Goal: Information Seeking & Learning: Learn about a topic

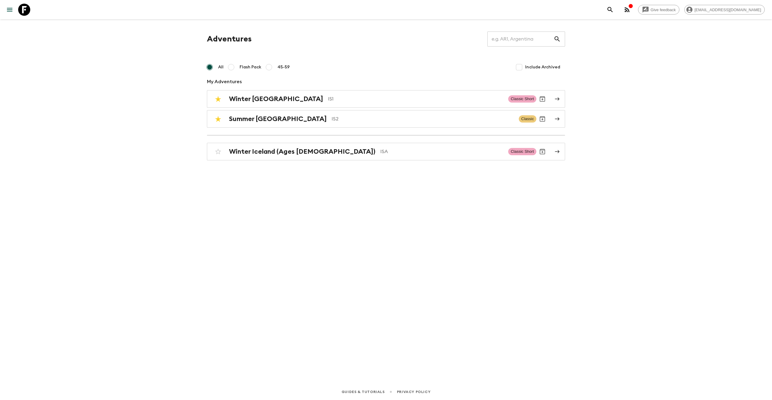
click at [631, 11] on icon "button" at bounding box center [626, 9] width 7 height 7
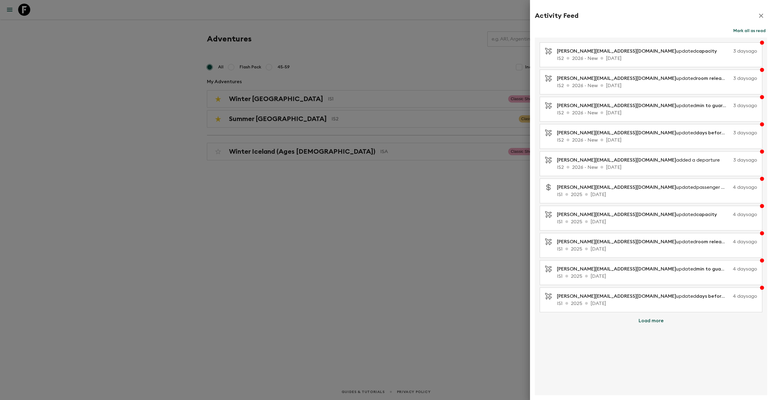
click at [432, 257] on div at bounding box center [386, 200] width 772 height 400
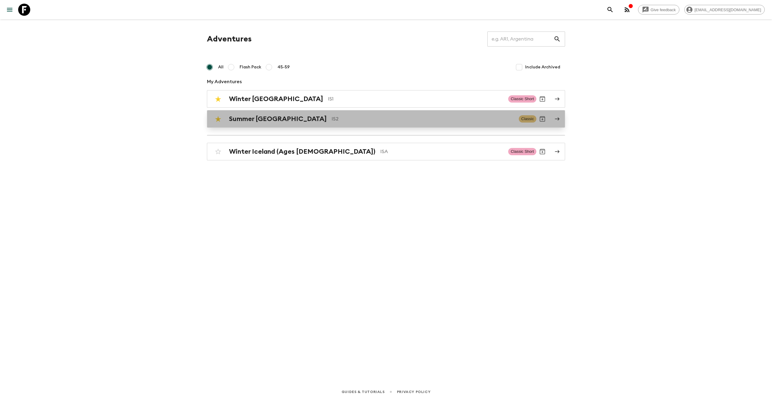
click at [275, 121] on h2 "Summer [GEOGRAPHIC_DATA]" at bounding box center [278, 119] width 98 height 8
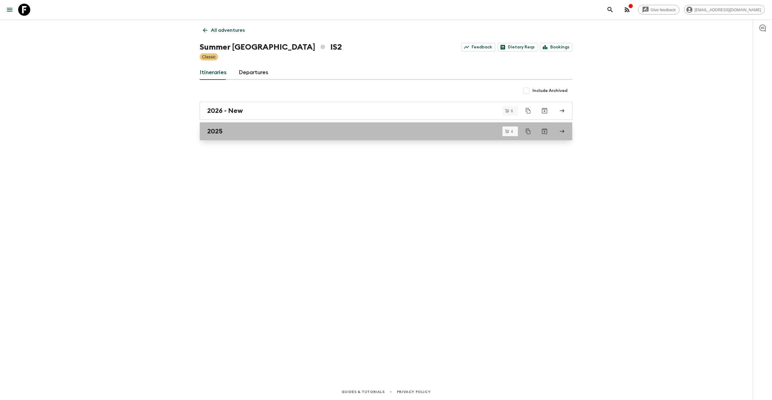
click at [270, 131] on div "2025" at bounding box center [380, 131] width 346 height 8
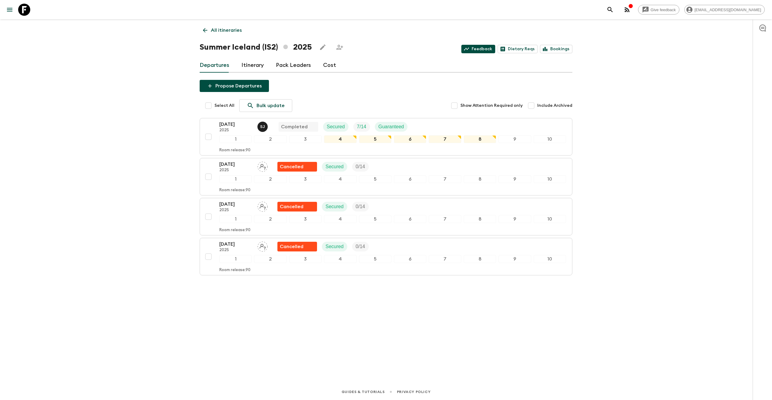
click at [487, 51] on link "Feedback" at bounding box center [478, 49] width 34 height 8
click at [325, 67] on link "Cost" at bounding box center [329, 65] width 13 height 15
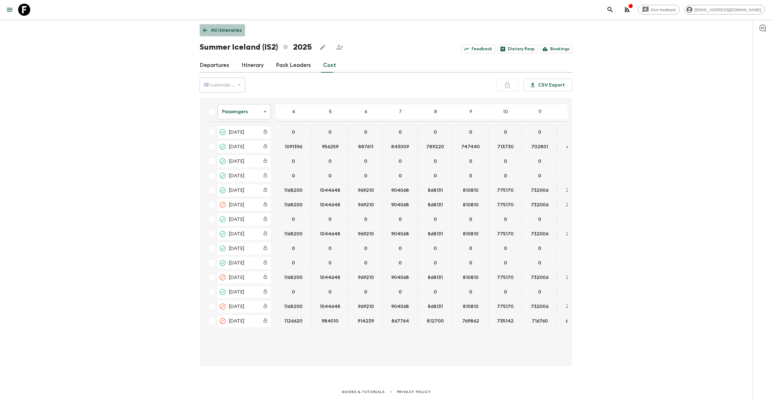
click at [208, 31] on icon at bounding box center [205, 30] width 7 height 7
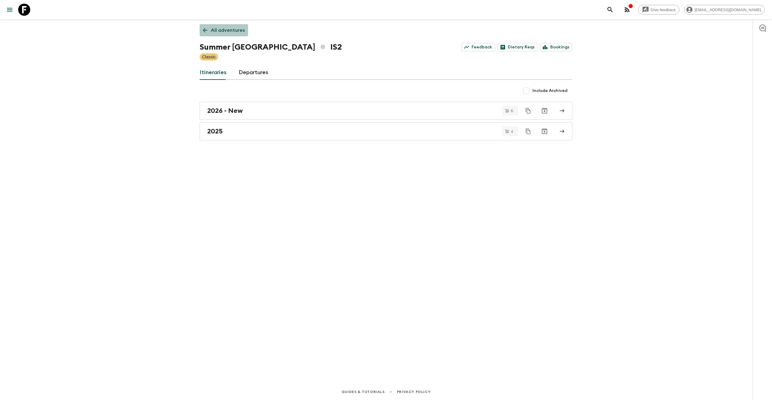
click at [212, 28] on p "All adventures" at bounding box center [228, 30] width 34 height 7
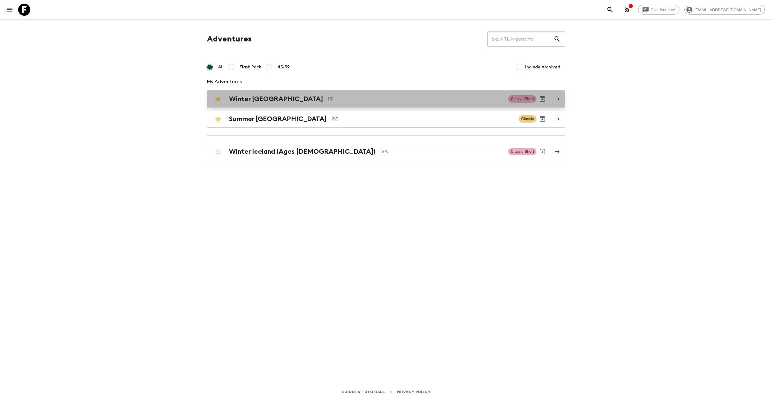
click at [255, 99] on h2 "Winter [GEOGRAPHIC_DATA]" at bounding box center [276, 99] width 94 height 8
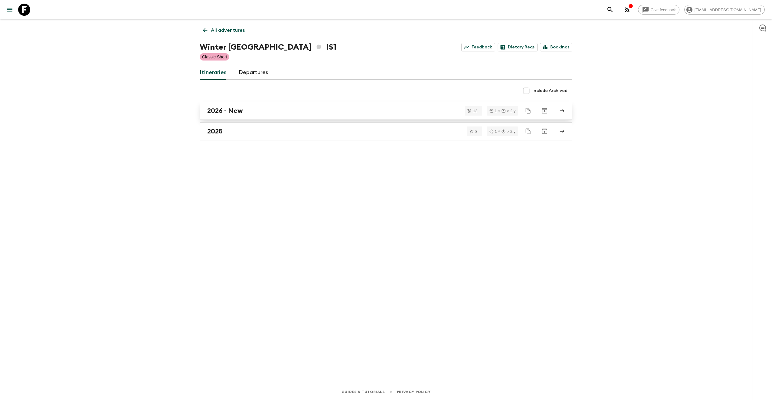
click at [246, 112] on div "2026 - New" at bounding box center [380, 111] width 346 height 8
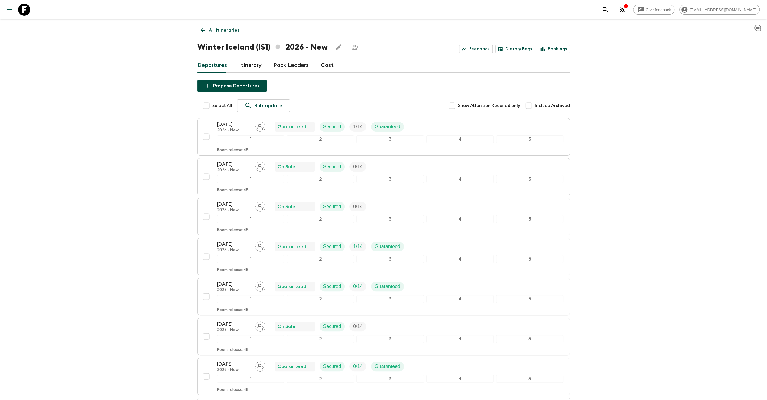
click at [328, 64] on link "Cost" at bounding box center [327, 65] width 13 height 15
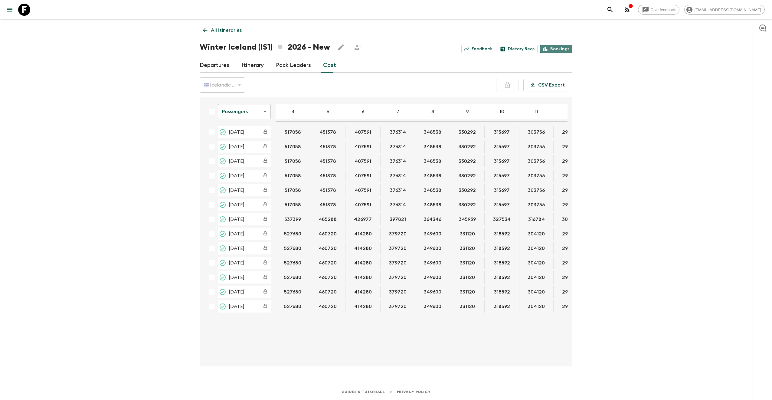
click at [562, 48] on link "Bookings" at bounding box center [556, 49] width 32 height 8
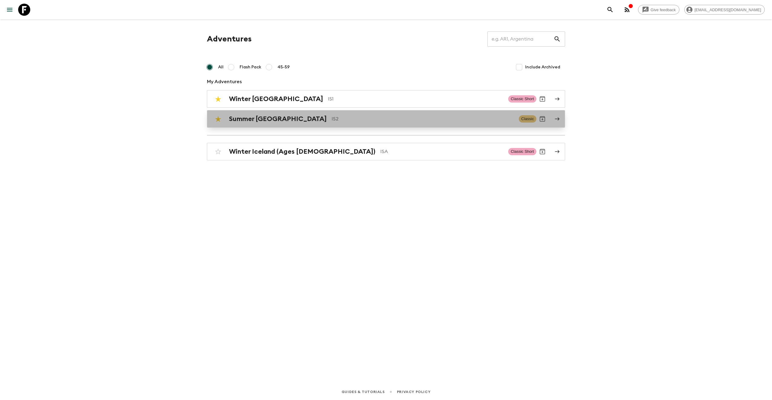
click at [237, 121] on h2 "Summer [GEOGRAPHIC_DATA]" at bounding box center [278, 119] width 98 height 8
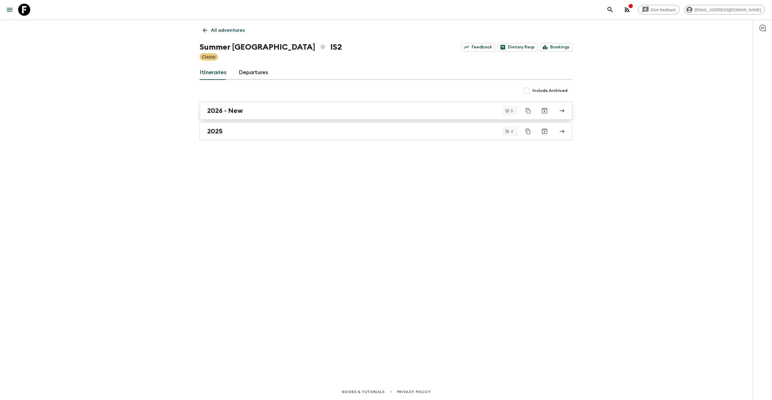
click at [240, 112] on h2 "2026 - New" at bounding box center [225, 111] width 36 height 8
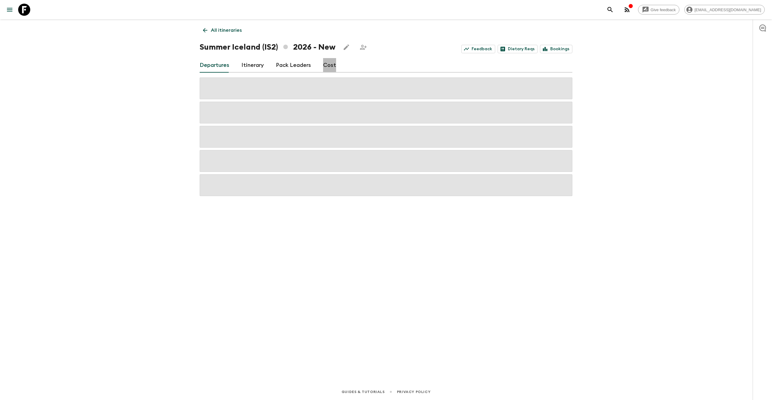
click at [326, 64] on link "Cost" at bounding box center [329, 65] width 13 height 15
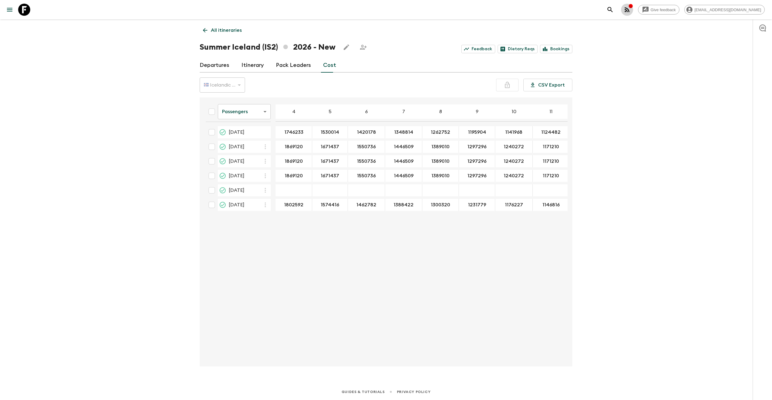
click at [631, 10] on icon "button" at bounding box center [626, 9] width 7 height 7
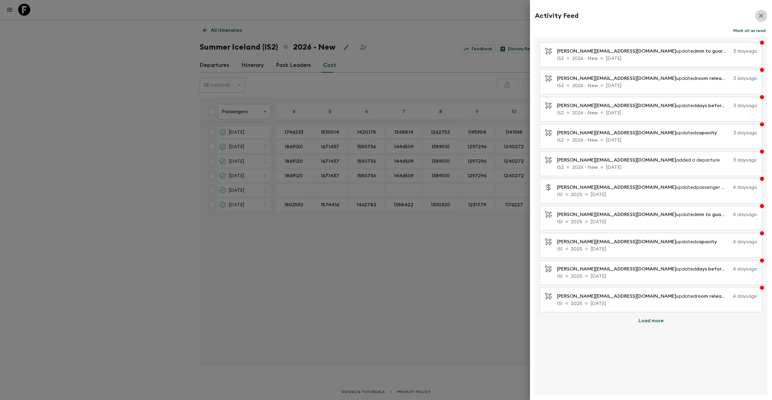
click at [761, 14] on icon "button" at bounding box center [760, 15] width 7 height 7
